Goal: Transaction & Acquisition: Book appointment/travel/reservation

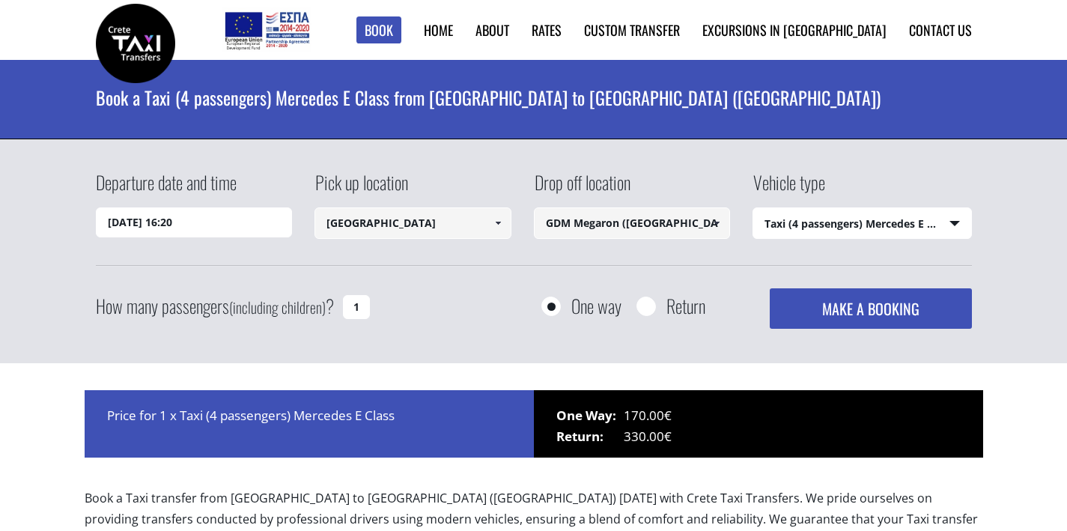
select select "540"
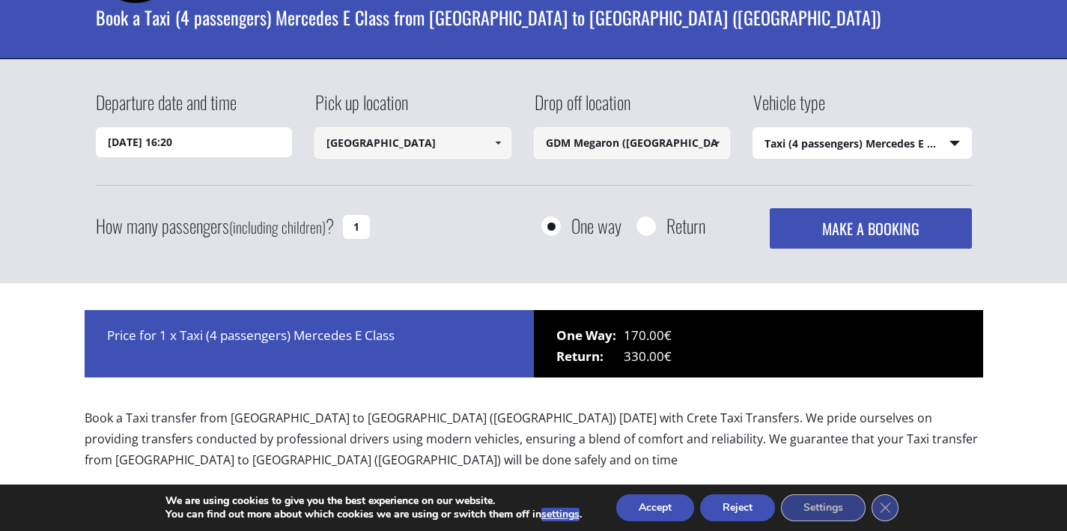
scroll to position [79, 0]
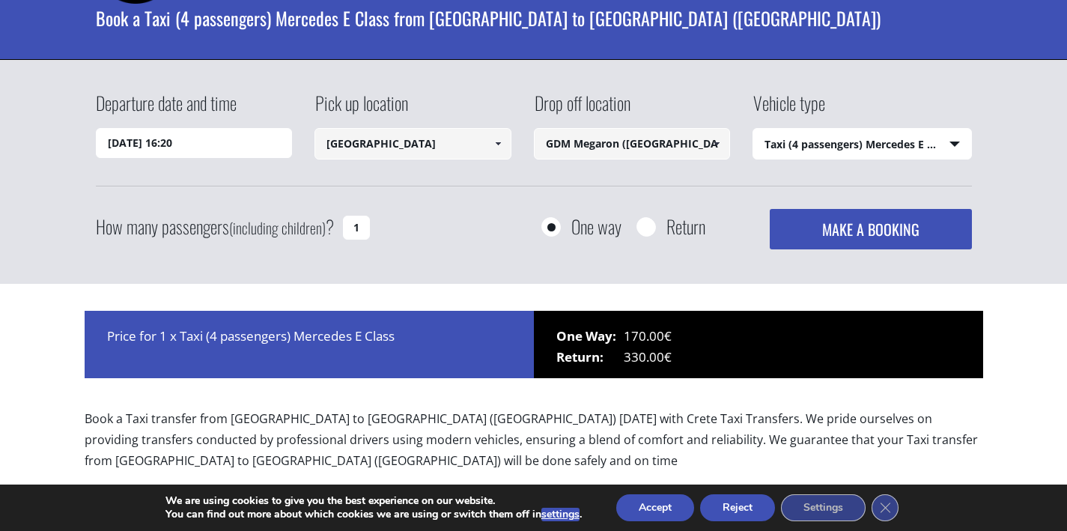
click at [575, 150] on input "GDM Megaron (Heraklion)" at bounding box center [632, 143] width 197 height 31
click at [605, 143] on input "GDM Megaron (Heraklion)" at bounding box center [632, 143] width 197 height 31
click at [715, 144] on span at bounding box center [717, 144] width 12 height 12
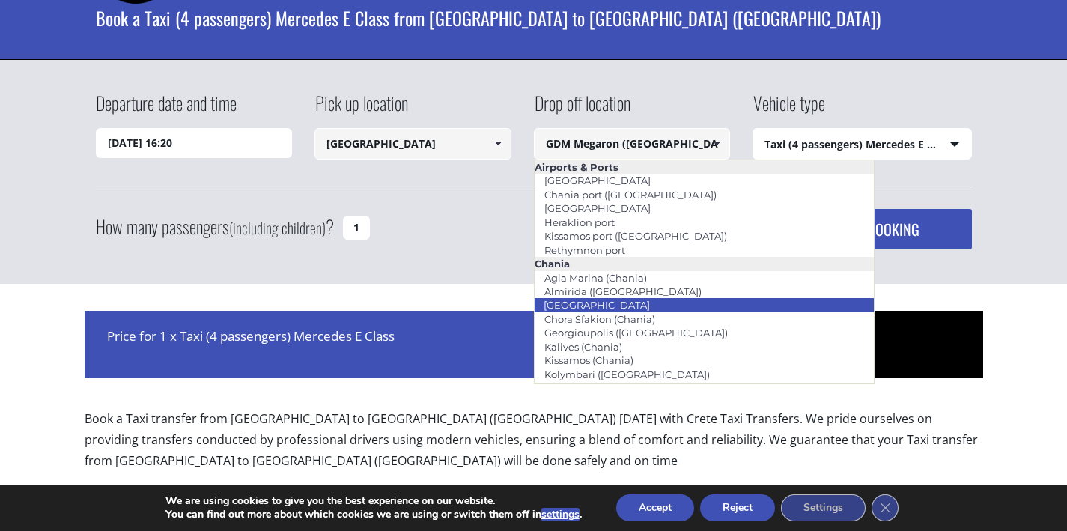
click at [603, 302] on link "[GEOGRAPHIC_DATA]" at bounding box center [597, 304] width 126 height 21
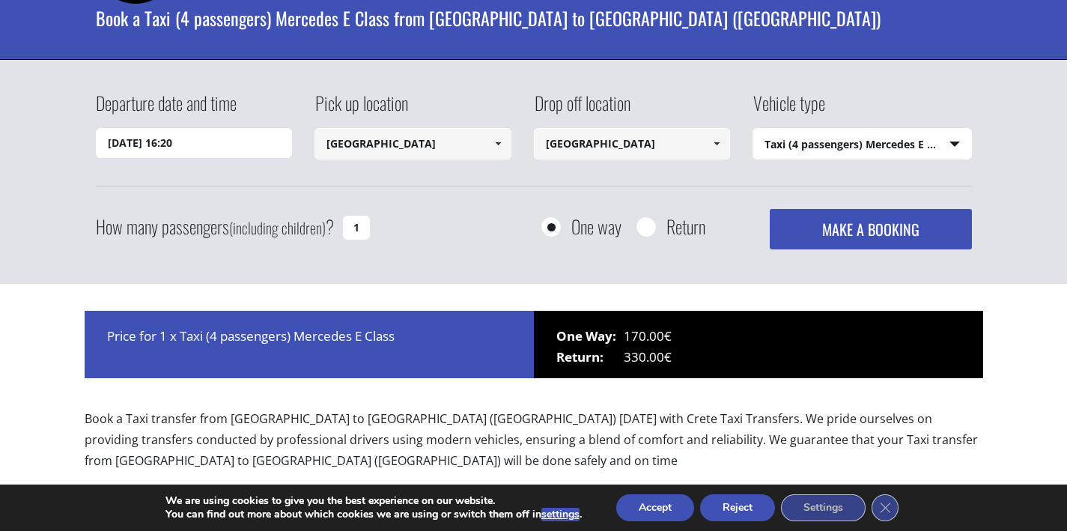
click at [770, 149] on select "Select vehicle type Taxi (4 passengers) Mercedes E Class Mini Van (7 passengers…" at bounding box center [862, 144] width 218 height 31
click at [637, 152] on input "[GEOGRAPHIC_DATA]" at bounding box center [632, 143] width 197 height 31
click at [714, 144] on span at bounding box center [717, 144] width 12 height 12
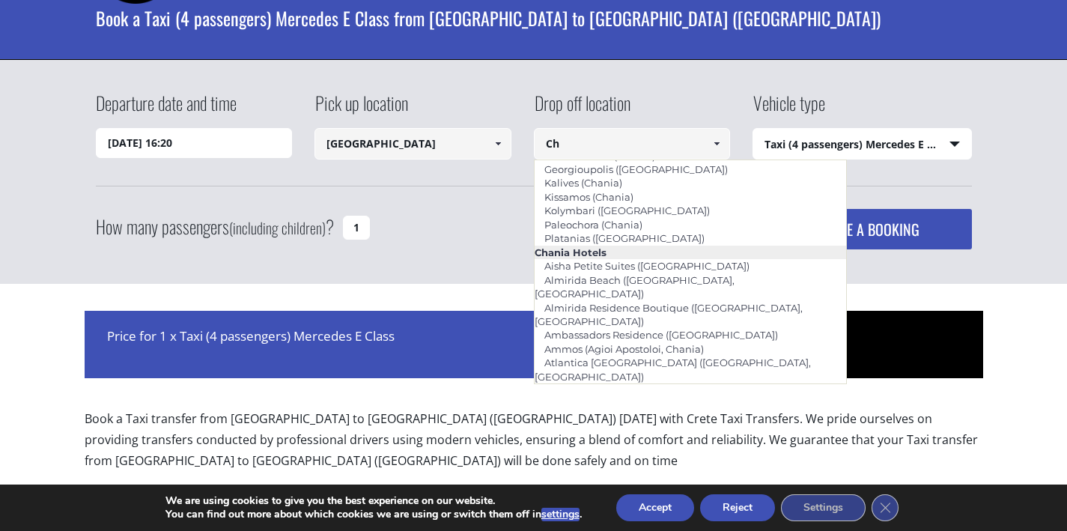
type input "C"
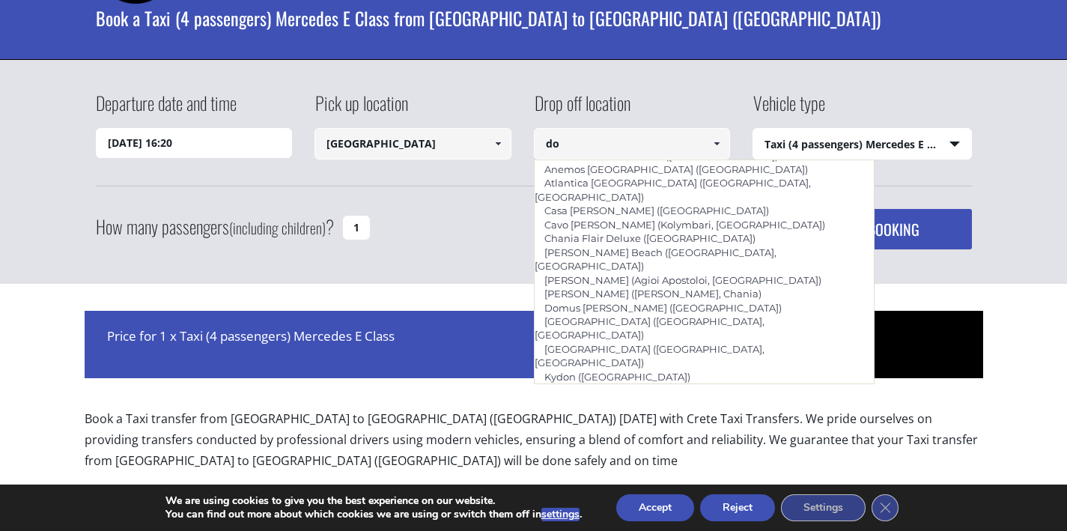
scroll to position [0, 0]
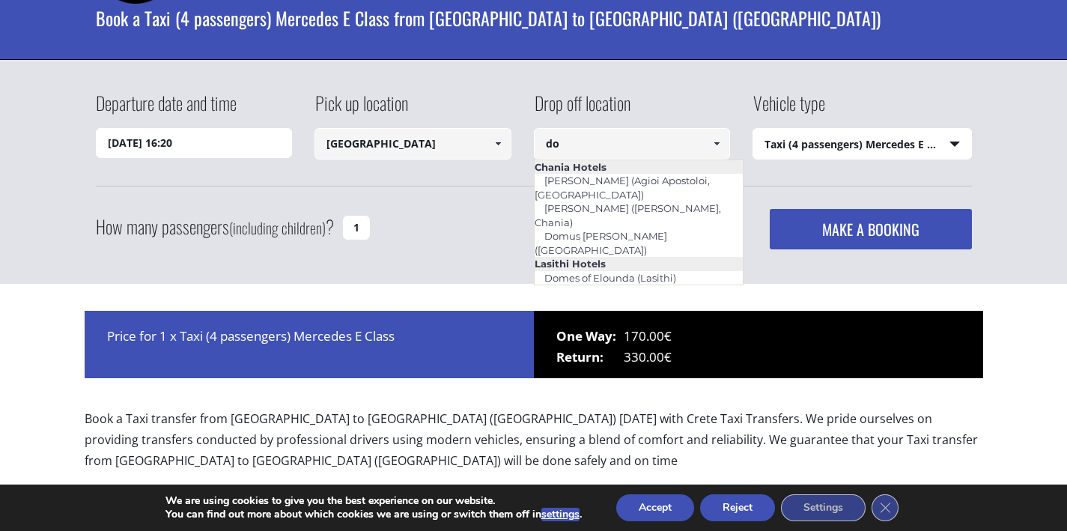
type input "d"
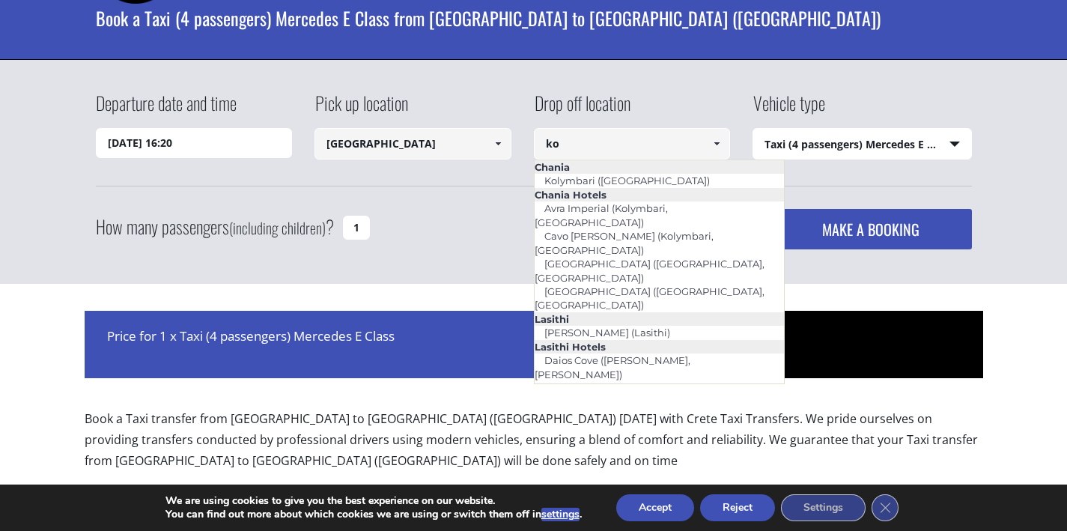
type input "k"
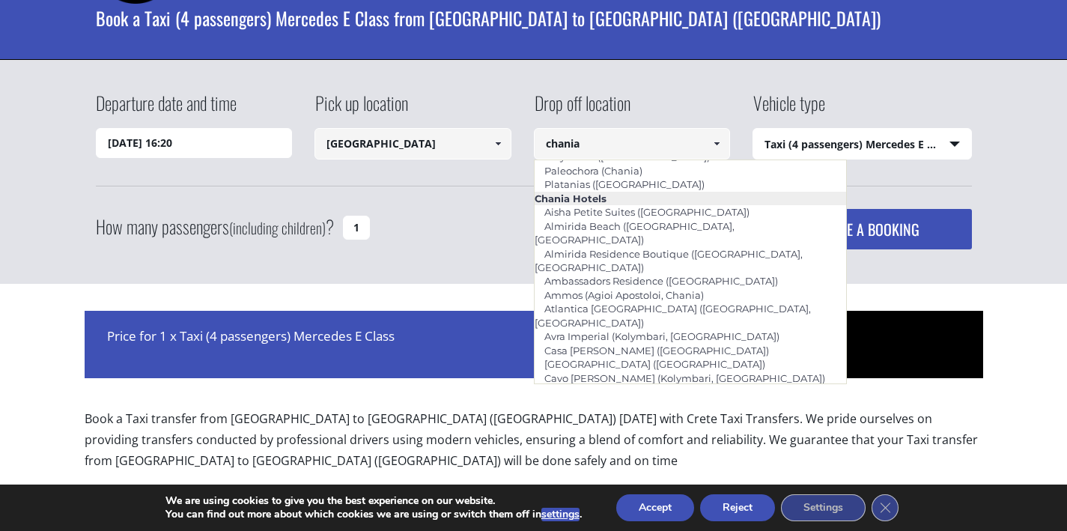
scroll to position [180, 0]
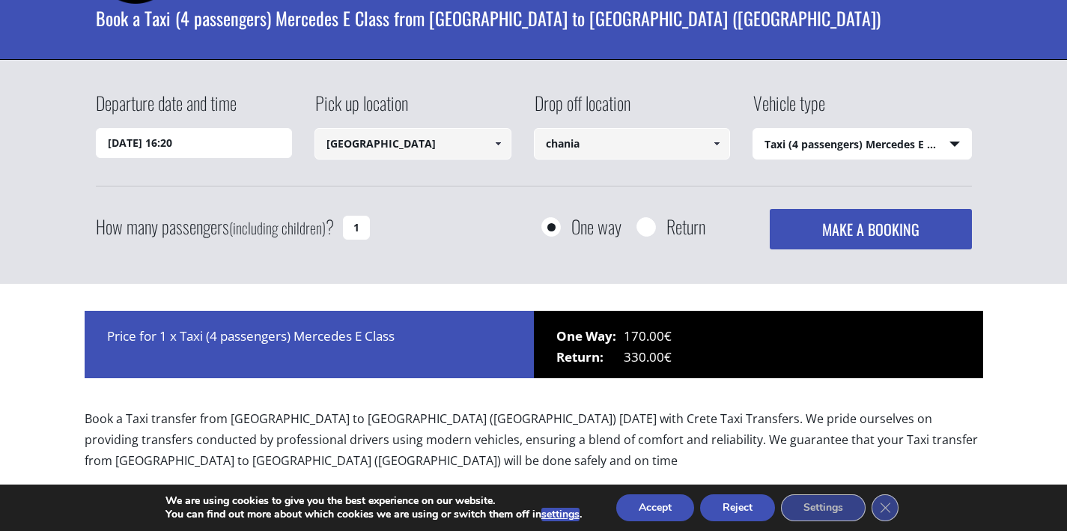
click at [606, 150] on input "chania" at bounding box center [632, 143] width 197 height 31
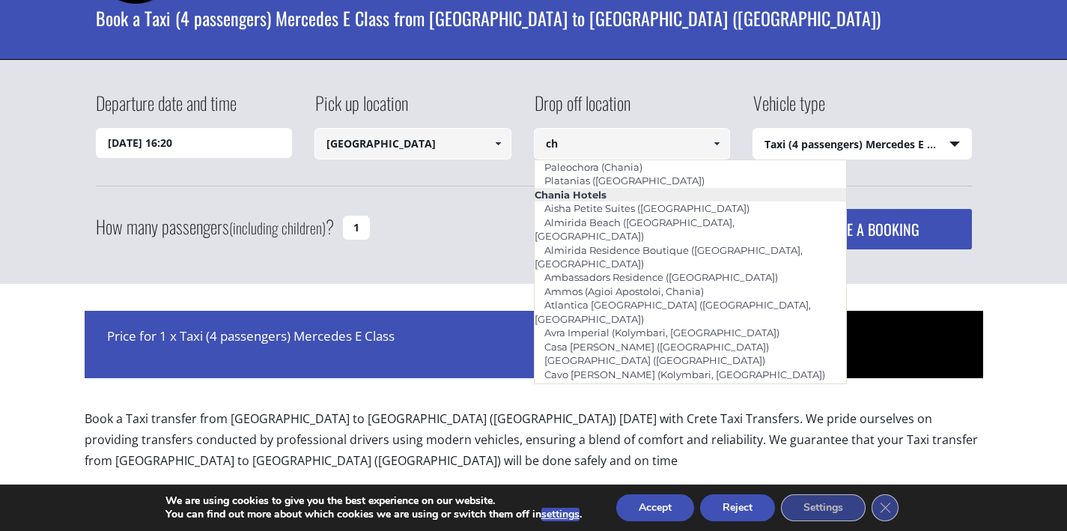
type input "c"
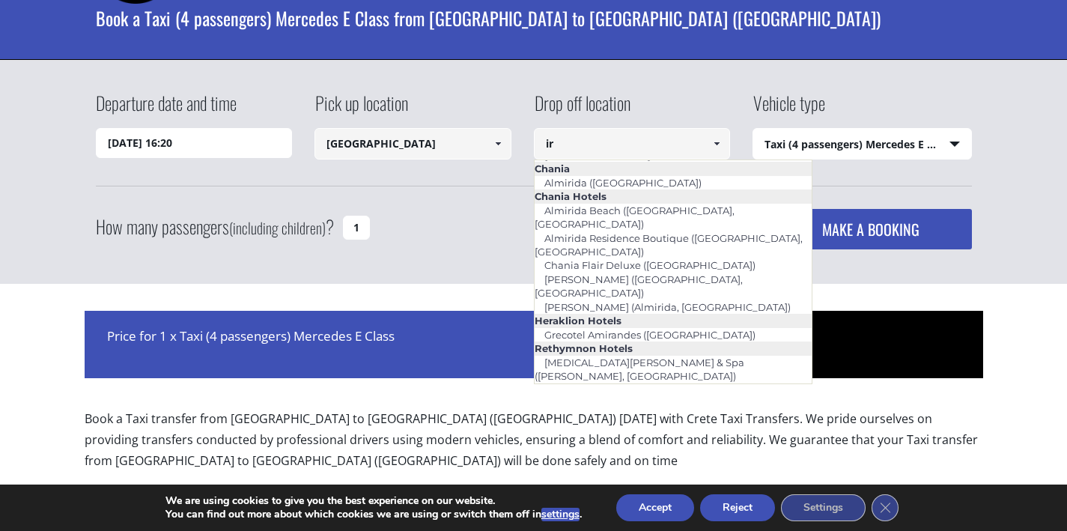
scroll to position [0, 0]
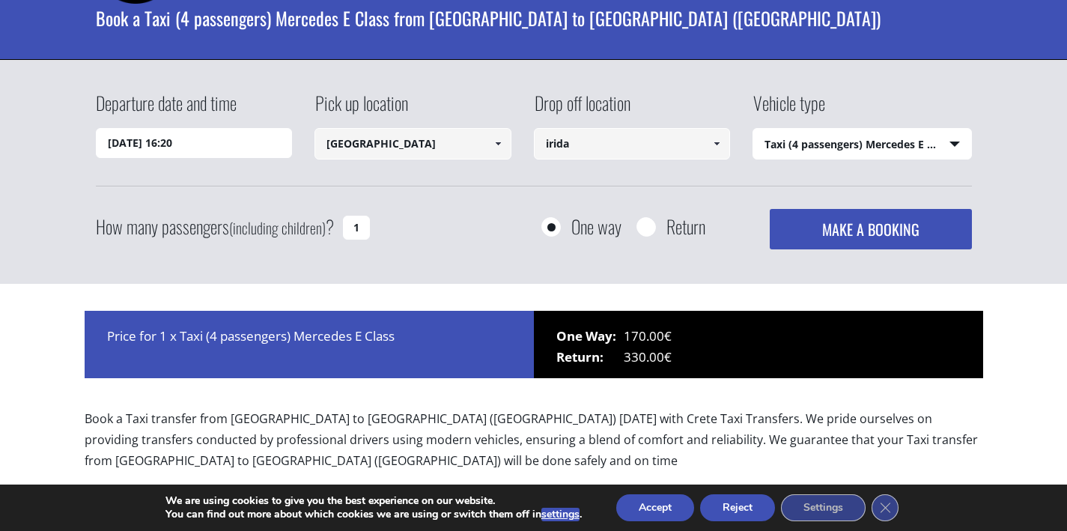
click at [564, 132] on input "irida" at bounding box center [632, 143] width 197 height 31
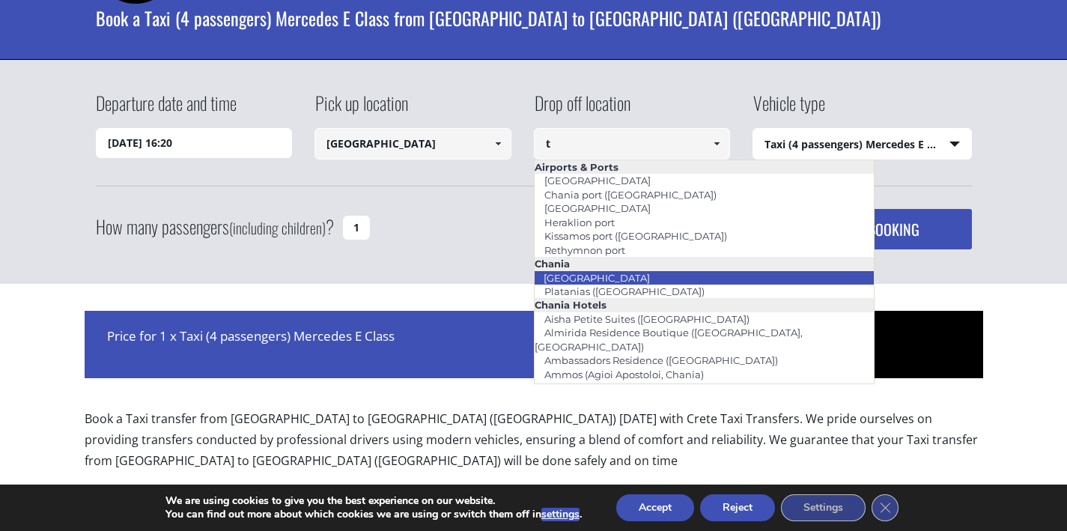
click at [545, 274] on link "[GEOGRAPHIC_DATA]" at bounding box center [597, 277] width 126 height 21
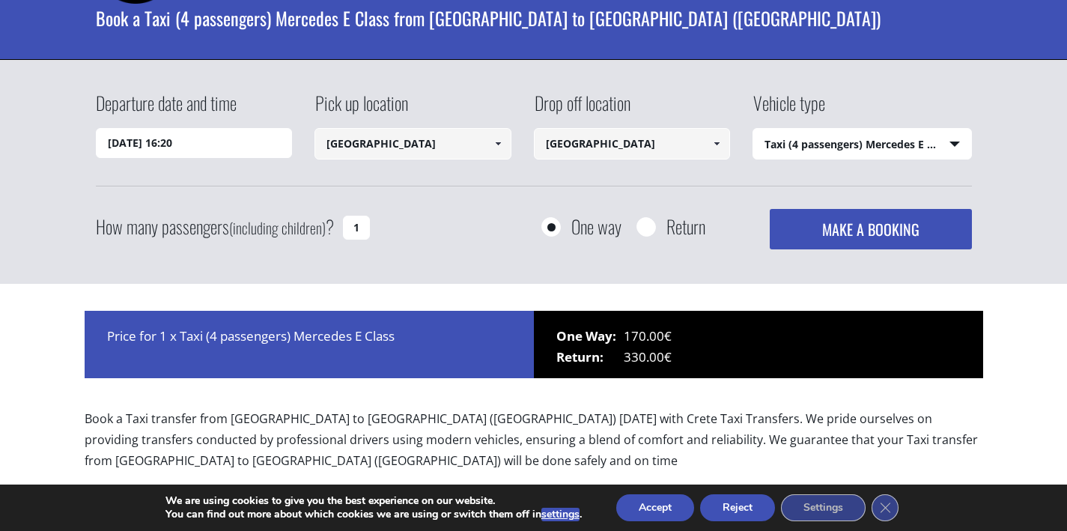
type input "[GEOGRAPHIC_DATA]"
click at [121, 150] on input "11/09/2025 16:20" at bounding box center [194, 143] width 197 height 30
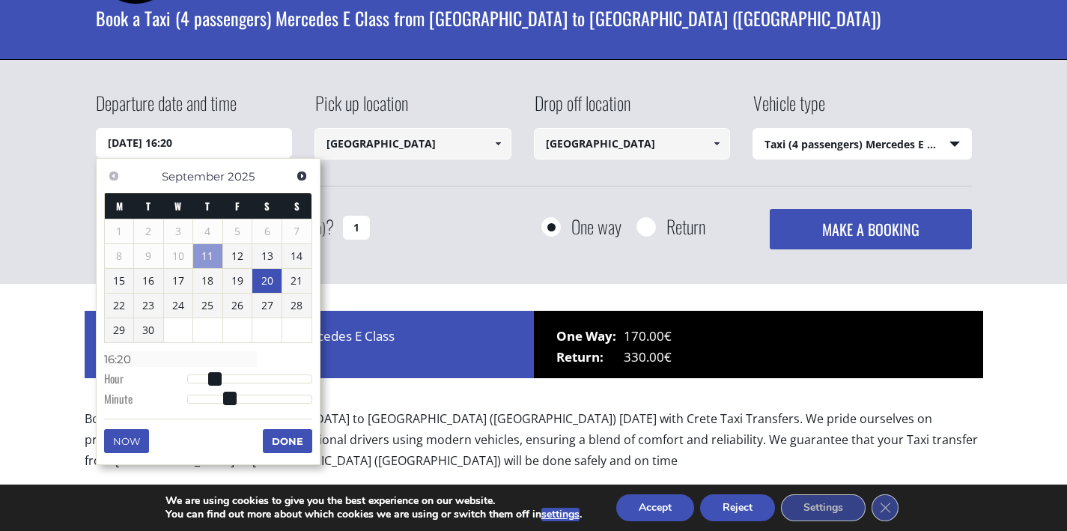
click at [265, 279] on link "20" at bounding box center [266, 281] width 29 height 24
click at [190, 150] on input "20/09/2025 00:00" at bounding box center [194, 143] width 197 height 30
click at [188, 380] on span at bounding box center [187, 380] width 13 height 13
type input "20/09/2025 00:01"
type input "00:01"
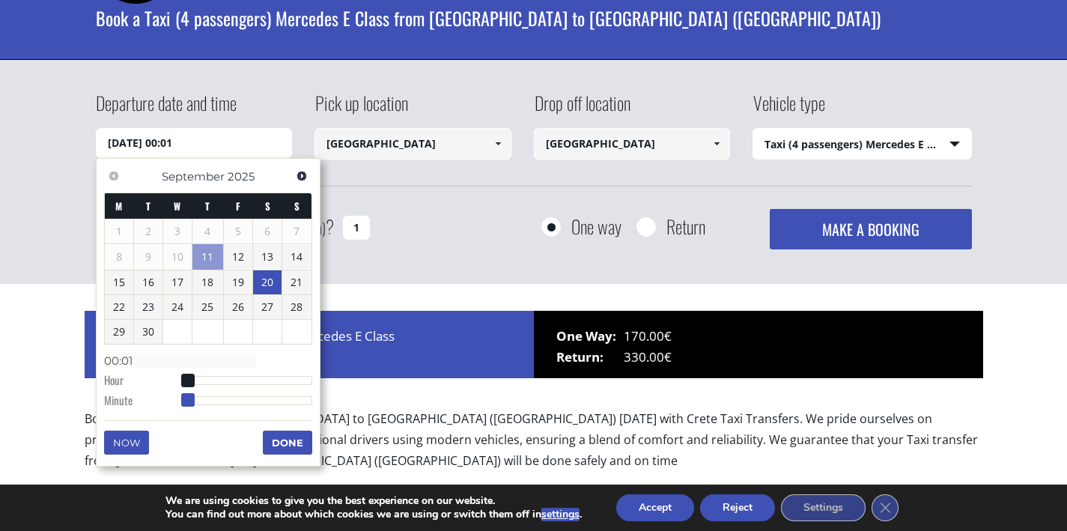
type input "20/09/2025 00:02"
type input "00:02"
type input "20/09/2025 00:04"
type input "00:04"
type input "20/09/2025 00:05"
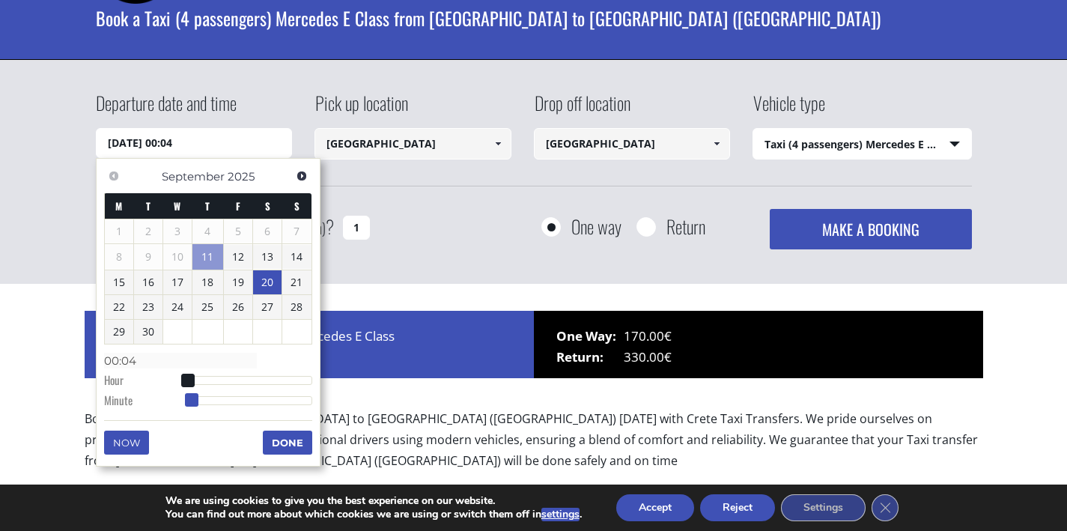
type input "00:05"
type input "20/09/2025 00:06"
type input "00:06"
type input "20/09/2025 00:07"
type input "00:07"
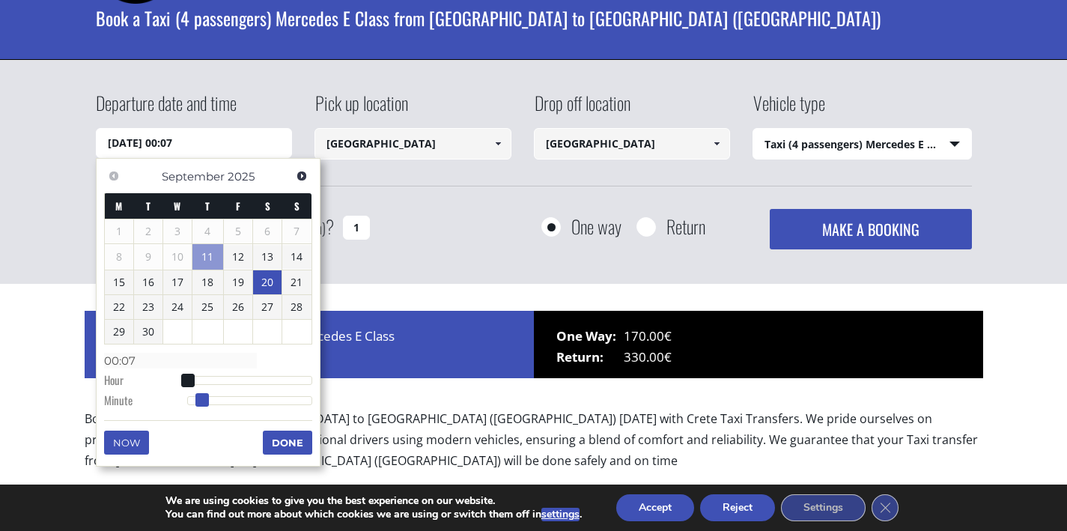
type input "20/09/2025 00:09"
type input "00:09"
type input "20/09/2025 00:13"
type input "00:13"
type input "20/09/2025 00:15"
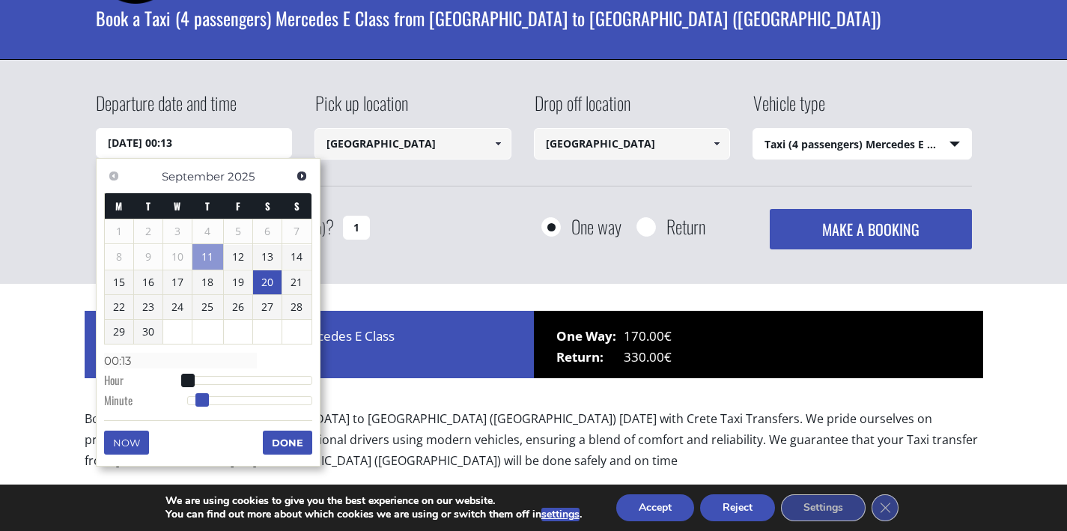
type input "00:15"
type input "20/09/2025 00:16"
type input "00:16"
type input "20/09/2025 00:17"
type input "00:17"
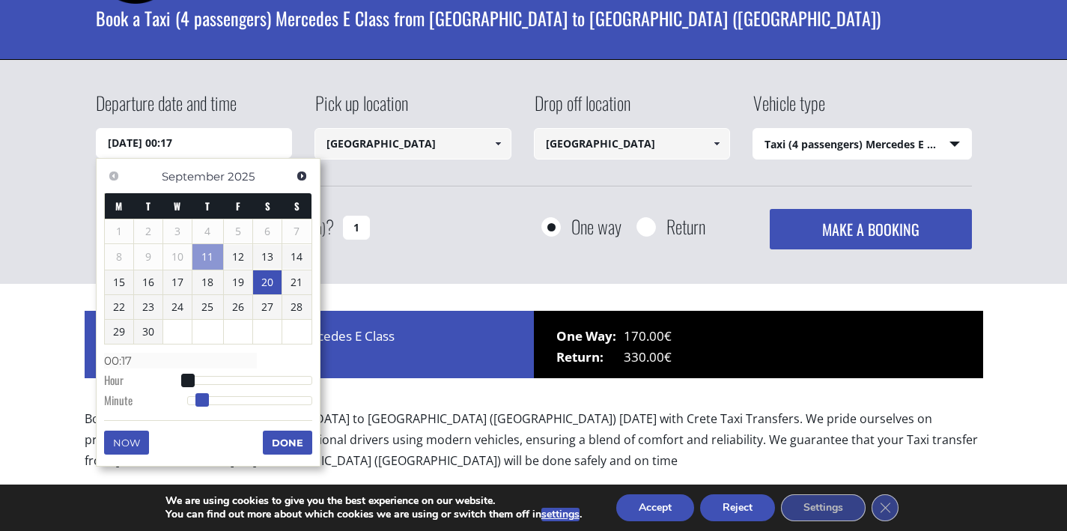
type input "20/09/2025 00:18"
type input "00:18"
type input "20/09/2025 00:19"
type input "00:19"
type input "20/09/2025 00:20"
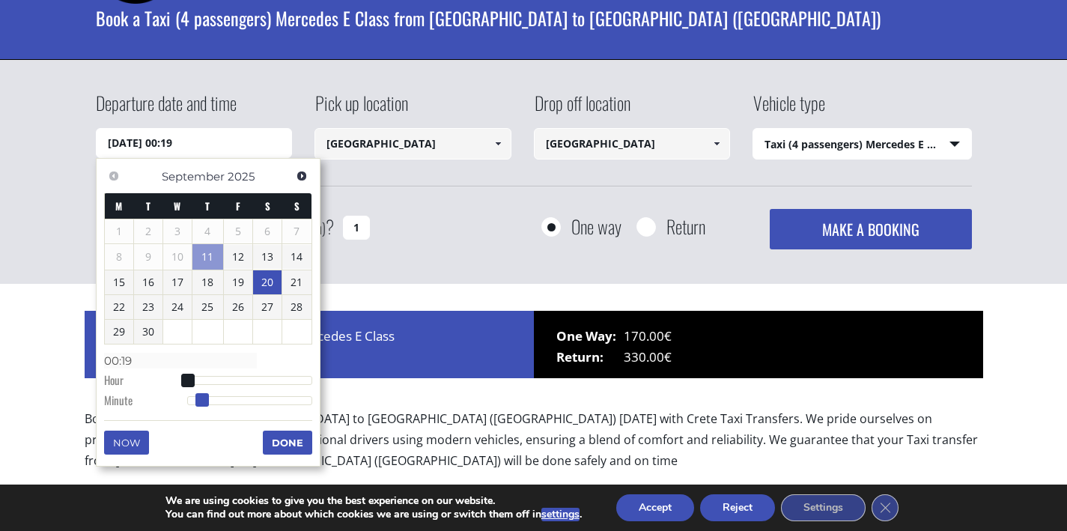
type input "00:20"
type input "20/09/2025 00:21"
type input "00:21"
type input "20/09/2025 00:22"
type input "00:22"
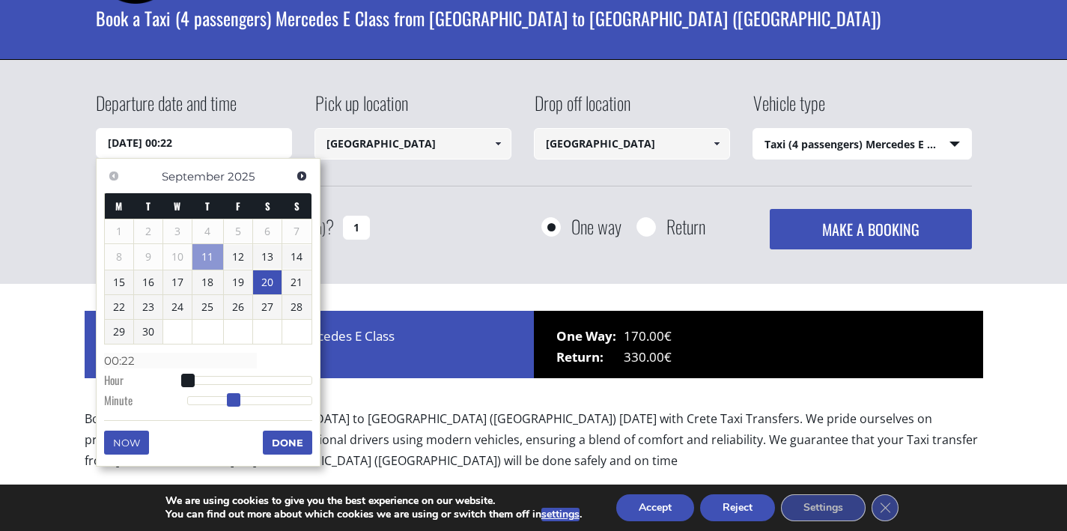
type input "20/09/2025 00:23"
type input "00:23"
type input "20/09/2025 00:24"
type input "00:24"
type input "20/09/2025 00:25"
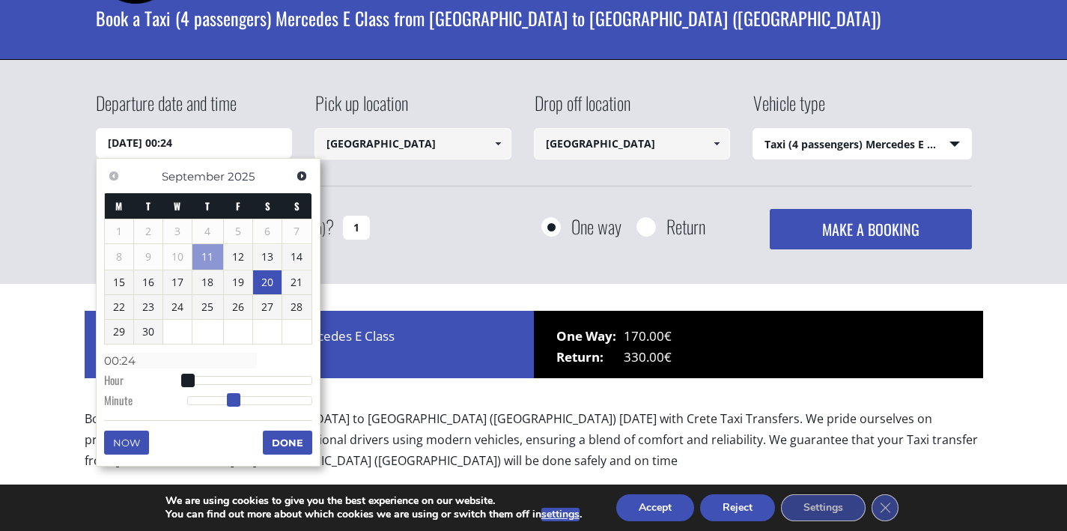
type input "00:25"
type input "20/09/2025 00:26"
type input "00:26"
type input "20/09/2025 00:27"
type input "00:27"
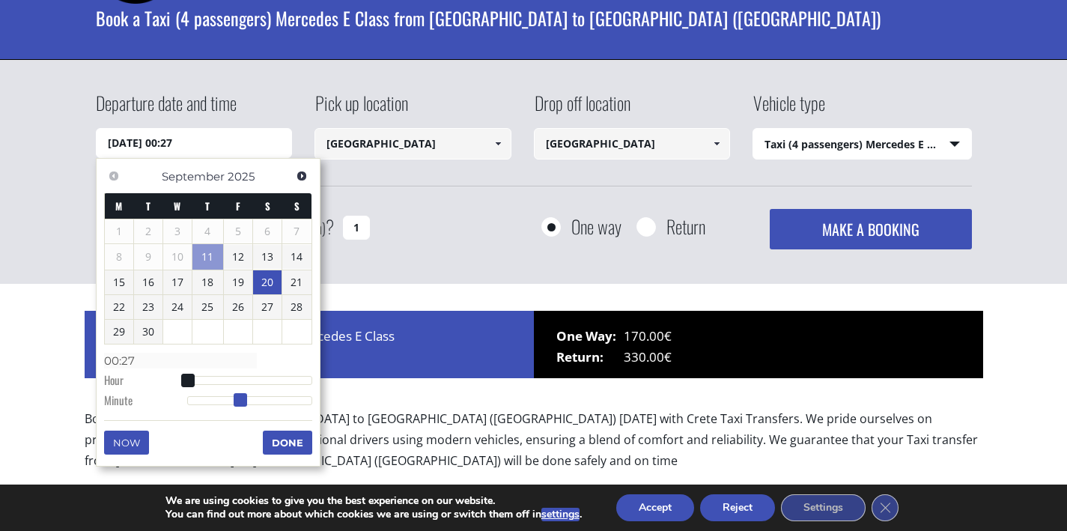
type input "20/09/2025 00:28"
type input "00:28"
type input "20/09/2025 00:29"
type input "00:29"
type input "20/09/2025 00:30"
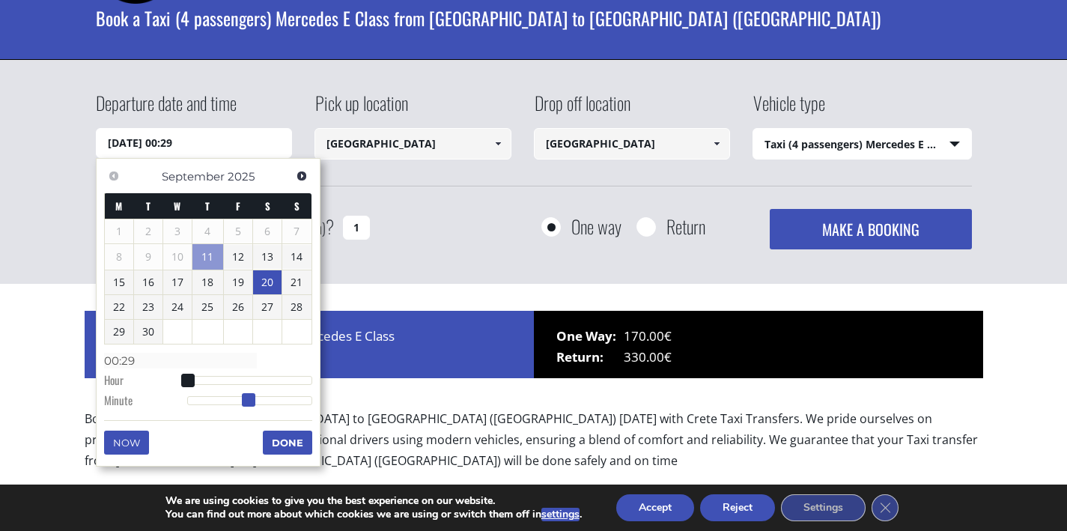
type input "00:30"
type input "20/09/2025 00:31"
type input "00:31"
drag, startPoint x: 186, startPoint y: 398, endPoint x: 252, endPoint y: 401, distance: 66.0
click at [252, 401] on span at bounding box center [252, 399] width 13 height 13
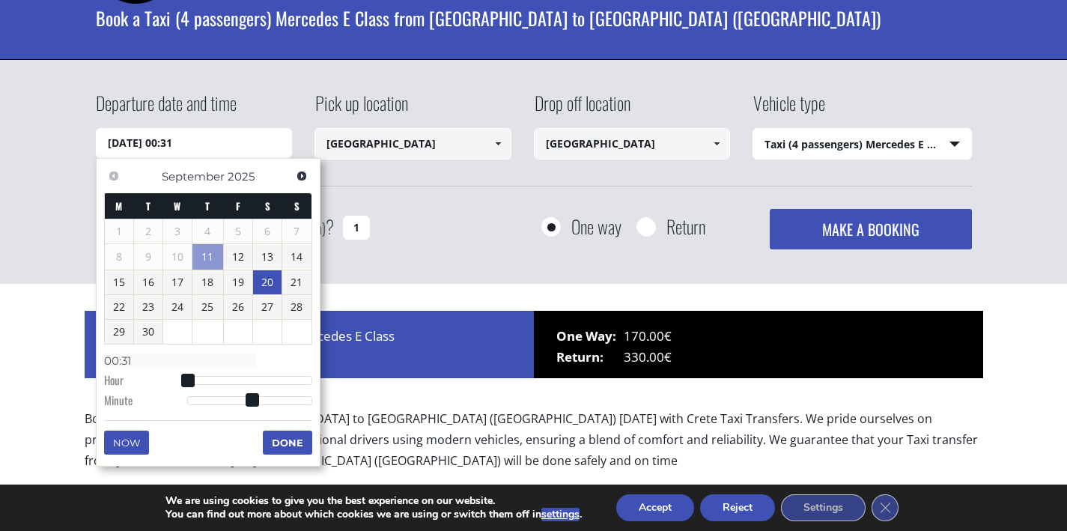
click at [279, 448] on button "Done" at bounding box center [287, 443] width 49 height 24
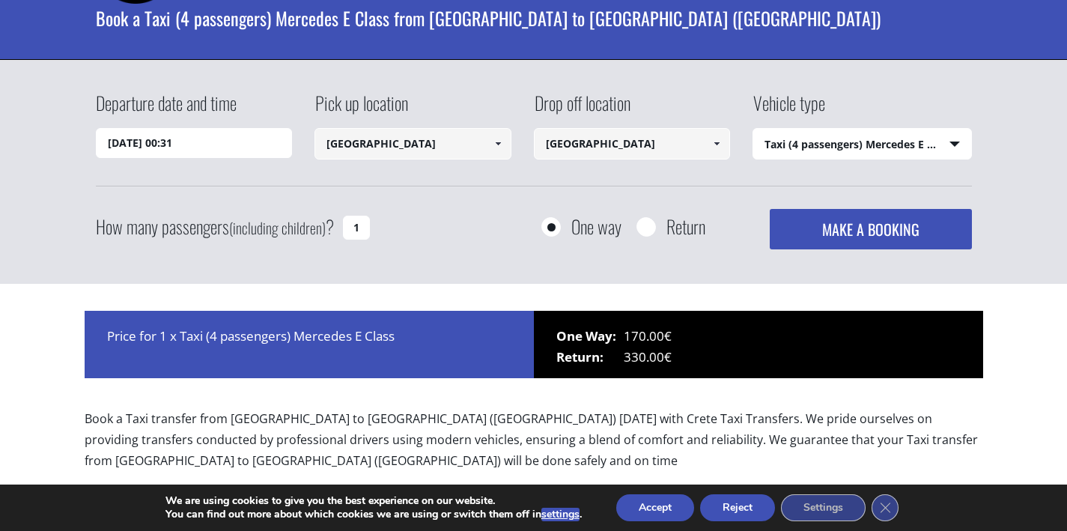
click at [809, 237] on button "MAKE A BOOKING" at bounding box center [870, 229] width 201 height 40
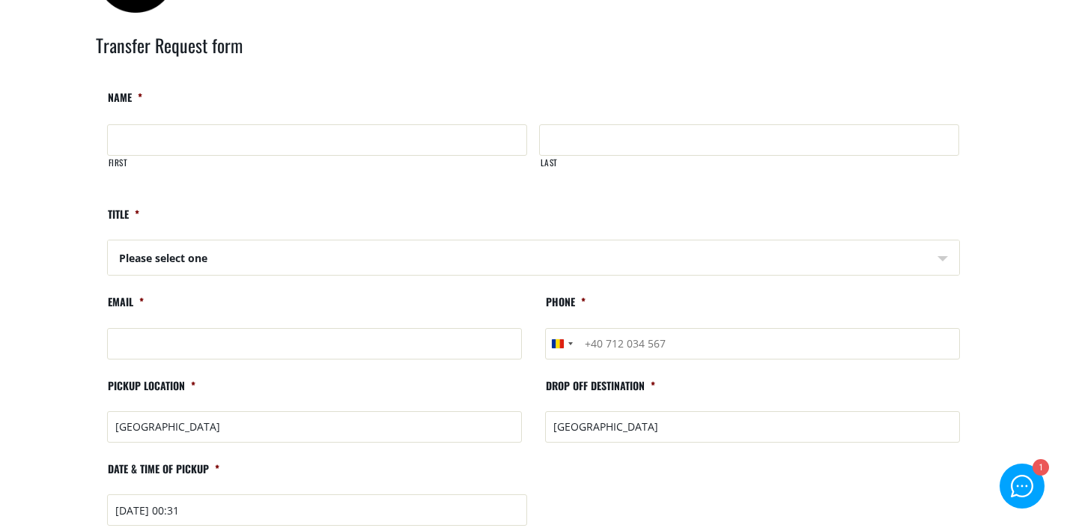
scroll to position [75, 0]
